Goal: Check status: Check status

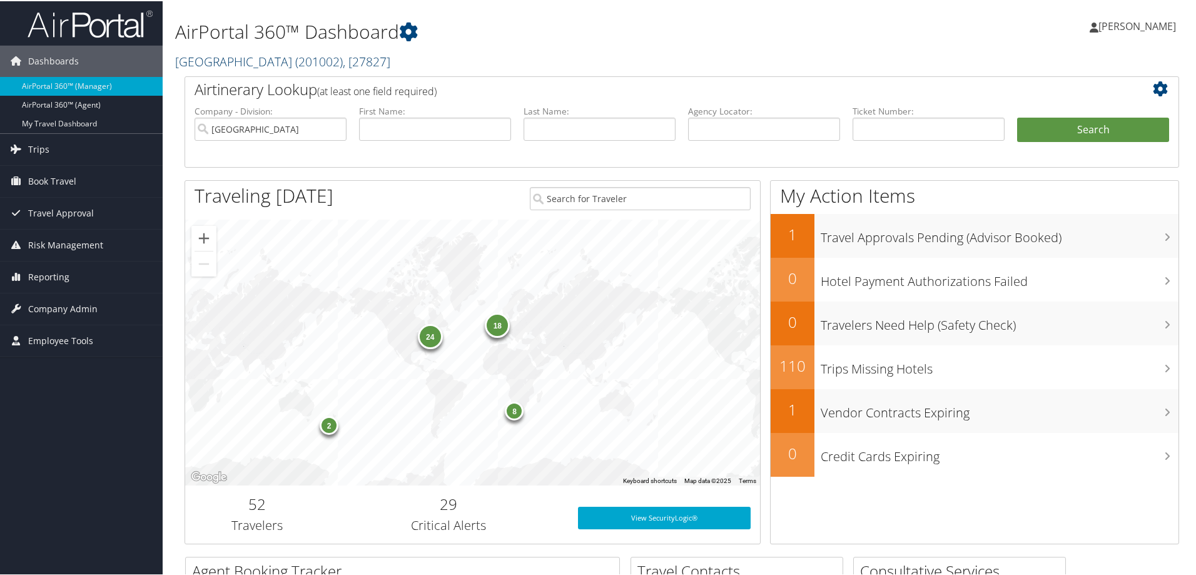
click at [200, 53] on link "[GEOGRAPHIC_DATA] ( 201002 ) , [ 27827 ]" at bounding box center [282, 60] width 215 height 17
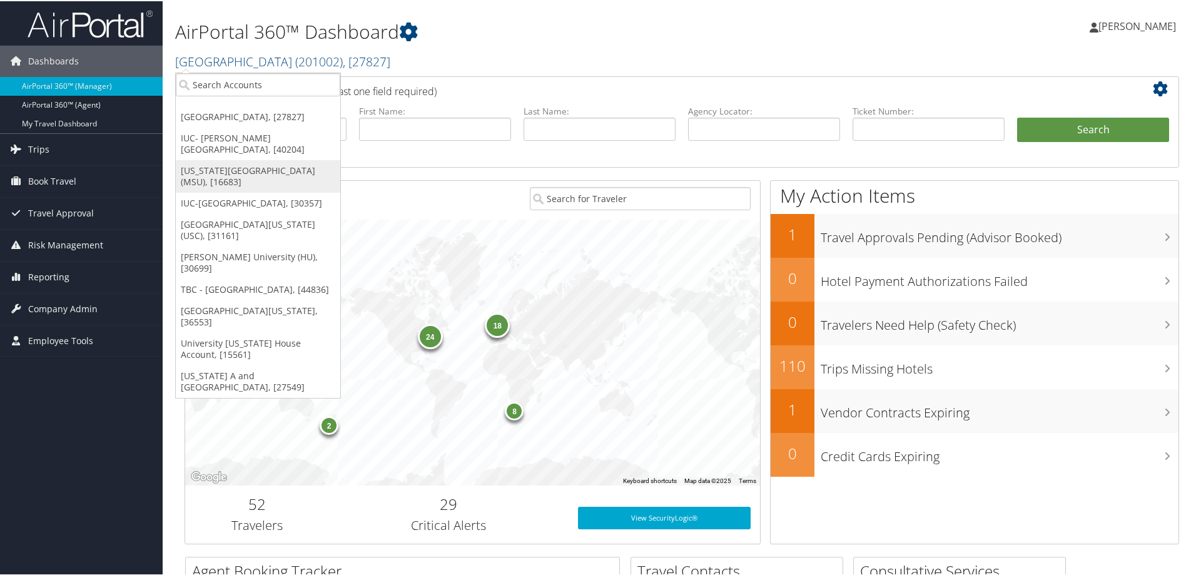
click at [215, 178] on link "[US_STATE][GEOGRAPHIC_DATA] (MSU), [16683]" at bounding box center [258, 175] width 165 height 33
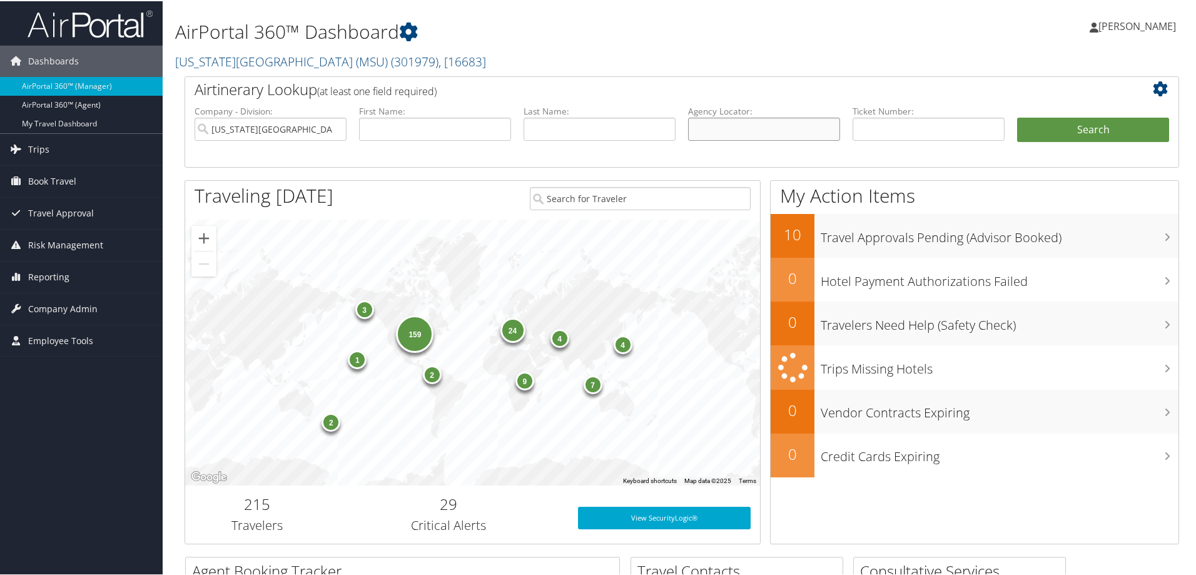
click at [724, 128] on input "text" at bounding box center [764, 127] width 152 height 23
type input "bdslvl"
click at [1107, 125] on button "Search" at bounding box center [1093, 128] width 152 height 25
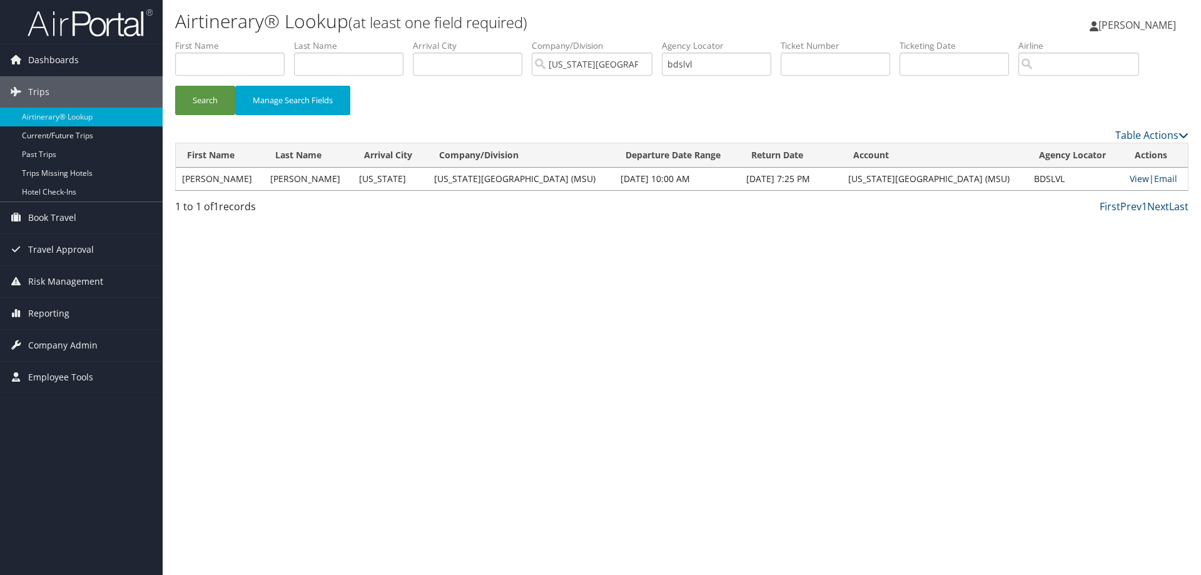
click at [1130, 180] on link "View" at bounding box center [1139, 179] width 19 height 12
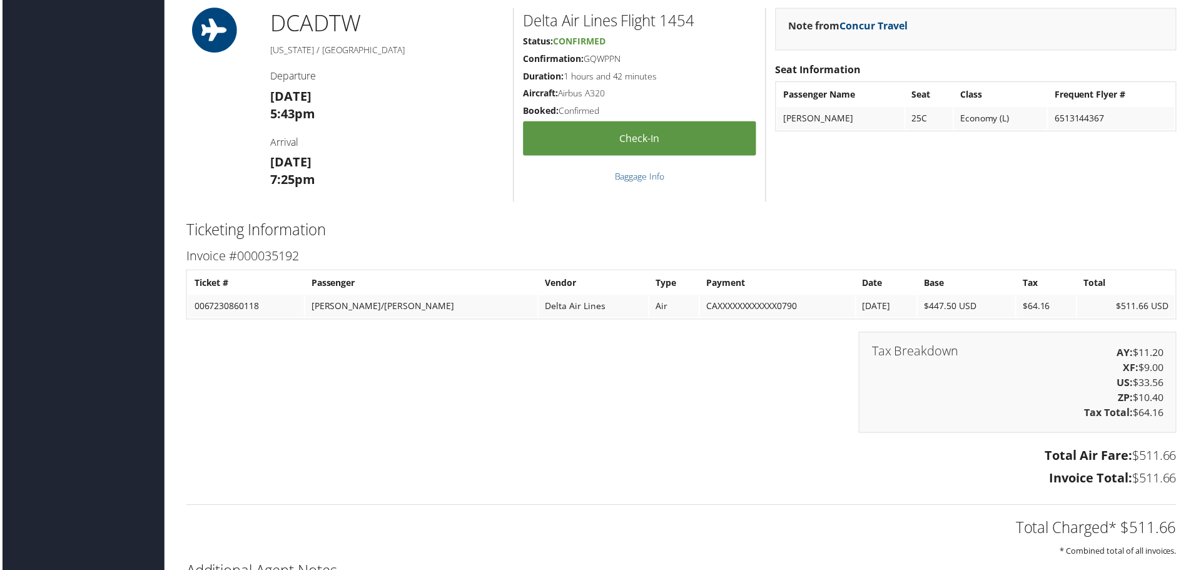
scroll to position [1040, 0]
